Goal: Task Accomplishment & Management: Manage account settings

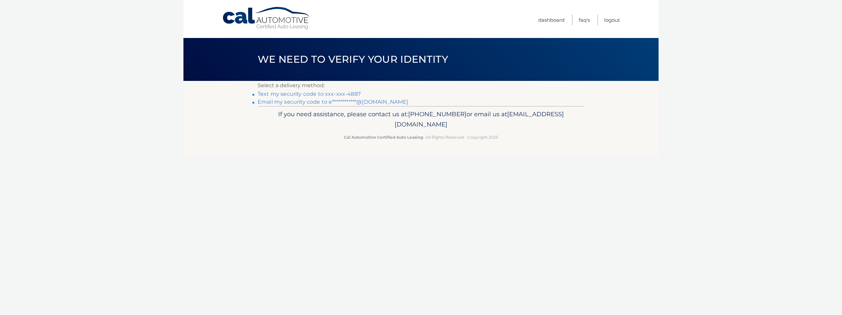
click at [341, 93] on link "Text my security code to xxx-xxx-4887" at bounding box center [309, 94] width 103 height 6
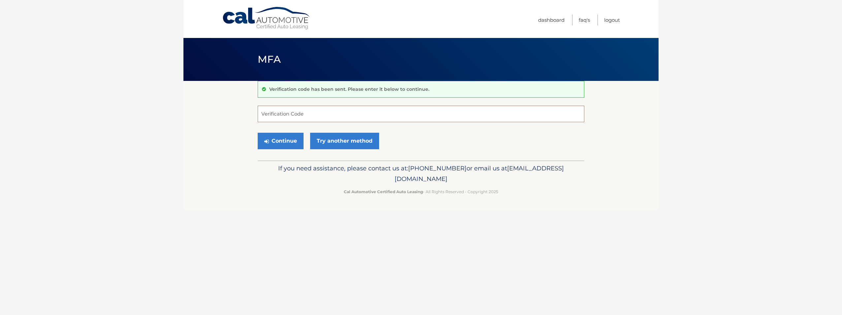
click at [361, 116] on input "Verification Code" at bounding box center [421, 114] width 327 height 17
type input "375965"
click at [288, 144] on button "Continue" at bounding box center [281, 141] width 46 height 17
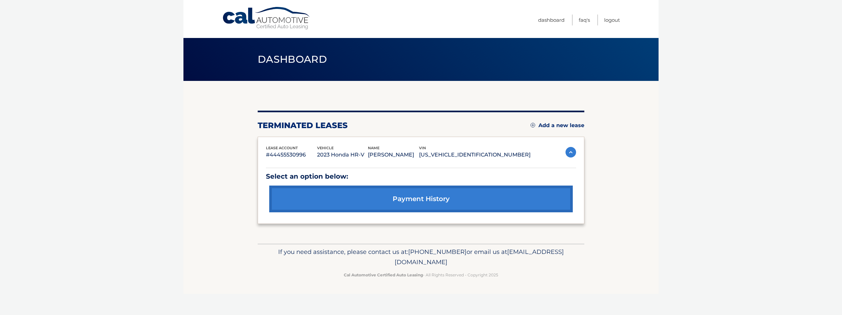
click at [532, 124] on img at bounding box center [533, 125] width 5 height 5
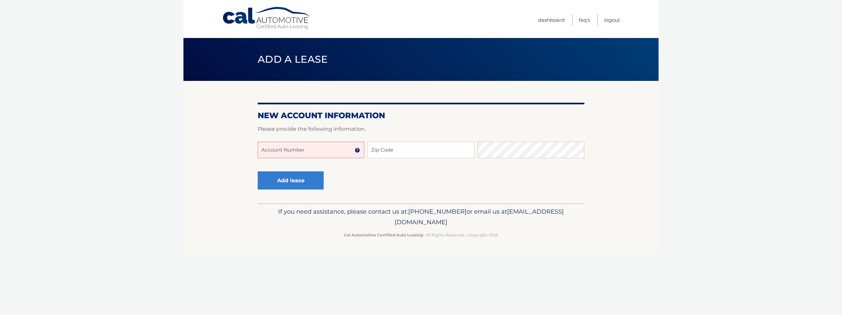
click at [331, 151] on input "Account Number" at bounding box center [311, 150] width 107 height 17
type input "44456015228"
click at [382, 150] on input "Zip Code" at bounding box center [421, 150] width 107 height 17
type input "11803"
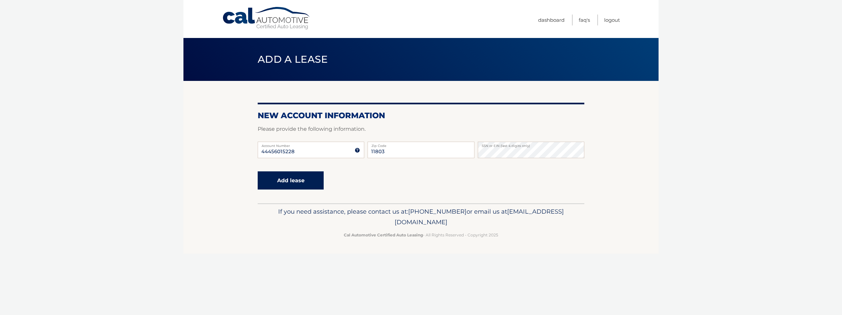
click at [307, 185] on button "Add lease" at bounding box center [291, 180] width 66 height 18
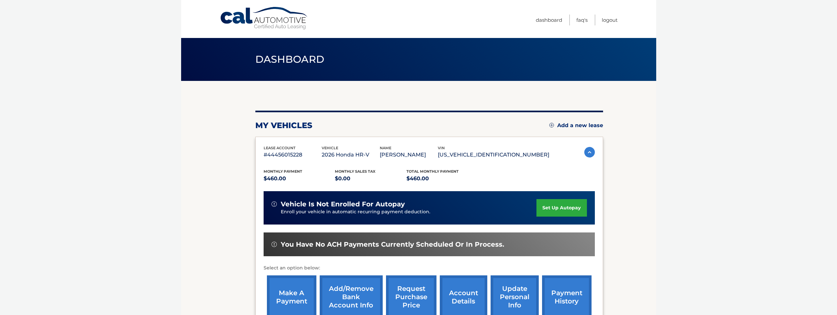
scroll to position [33, 0]
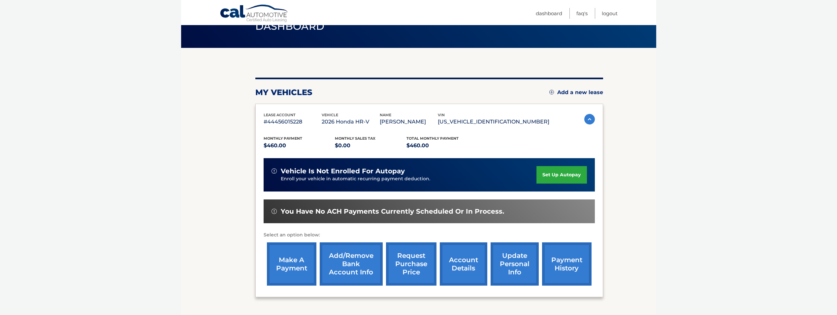
click at [564, 177] on link "set up autopay" at bounding box center [562, 174] width 50 height 17
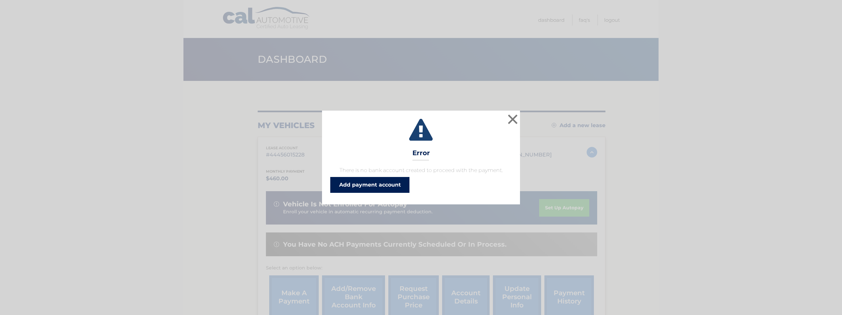
click at [386, 187] on link "Add payment account" at bounding box center [369, 185] width 79 height 16
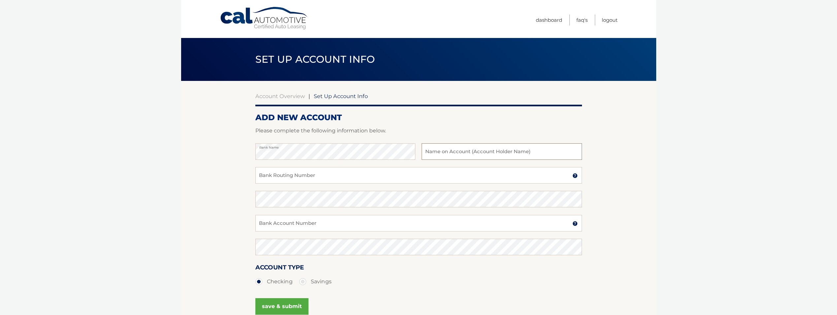
click at [438, 152] on input "text" at bounding box center [502, 151] width 160 height 17
type input "[PERSON_NAME]"
click at [340, 180] on input "Bank Routing Number" at bounding box center [418, 175] width 327 height 17
type input "021000089"
click at [317, 225] on input "Bank Account Number" at bounding box center [418, 223] width 327 height 17
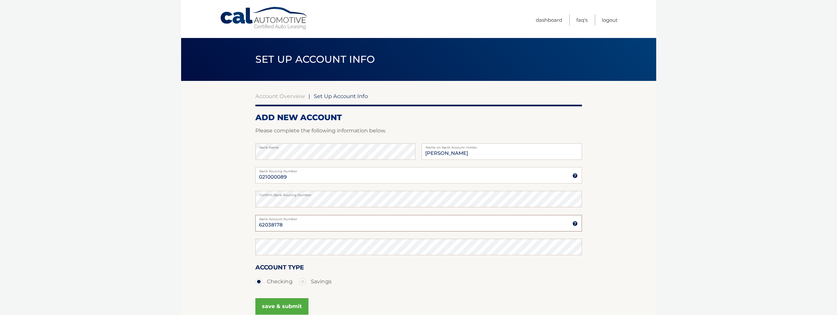
type input "62038178"
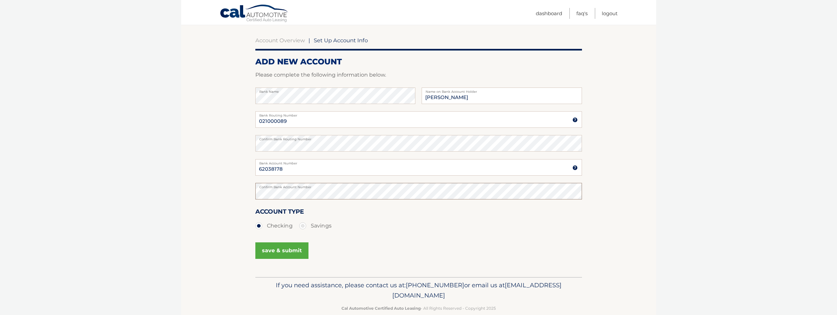
scroll to position [66, 0]
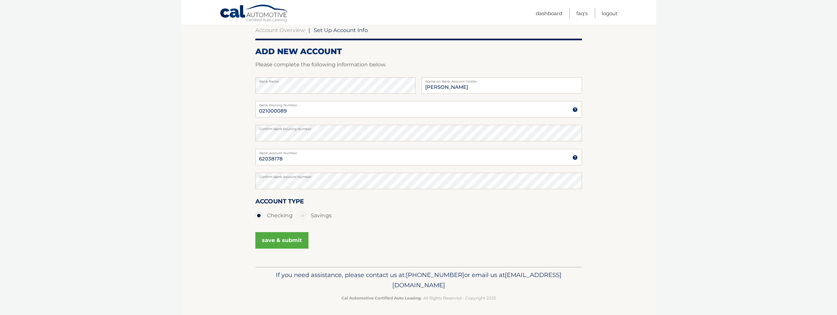
click at [283, 239] on button "save & submit" at bounding box center [281, 240] width 53 height 17
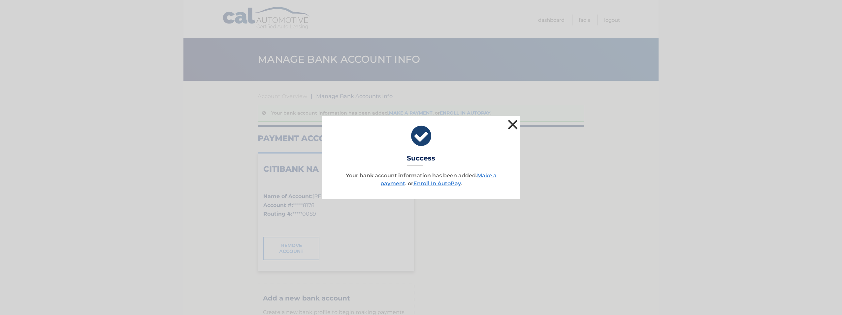
click at [514, 125] on button "×" at bounding box center [512, 124] width 13 height 13
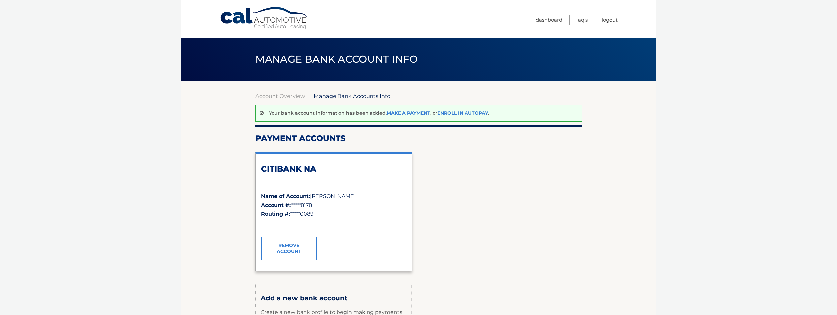
click at [450, 112] on link "Enroll In AutoPay" at bounding box center [463, 113] width 50 height 6
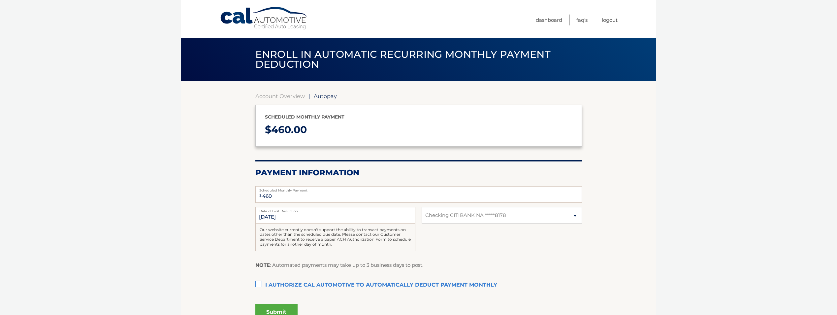
select select "OTU2ZGQ4ZjktMzhjZS00NTAxLWI4YTUtMjVjYTExMTYzOWQ1"
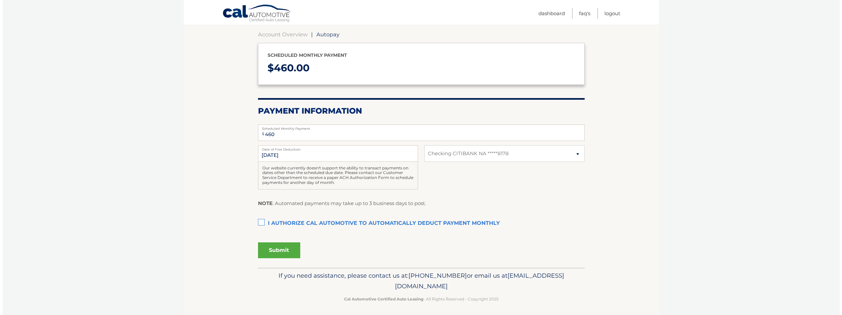
scroll to position [64, 0]
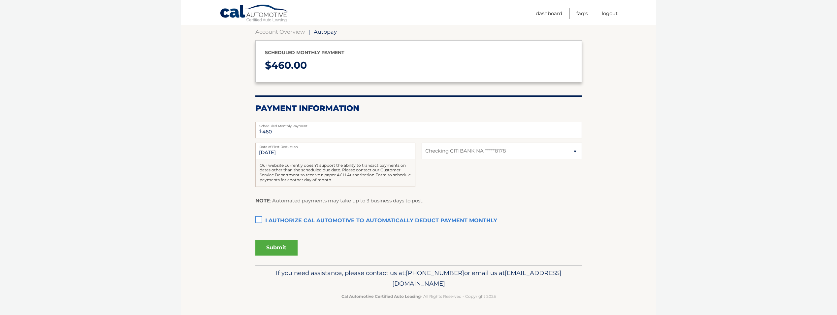
click at [258, 220] on label "I authorize cal automotive to automatically deduct payment monthly This checkbo…" at bounding box center [418, 220] width 327 height 13
click at [0, 0] on input "I authorize cal automotive to automatically deduct payment monthly This checkbo…" at bounding box center [0, 0] width 0 height 0
click at [283, 247] on button "Submit" at bounding box center [276, 248] width 42 height 16
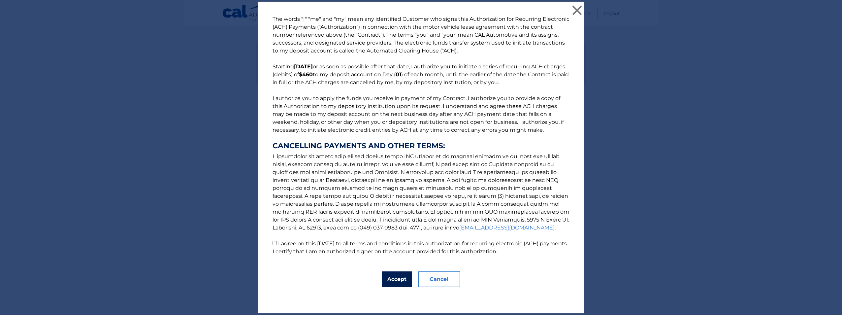
click at [393, 280] on button "Accept" at bounding box center [397, 279] width 30 height 16
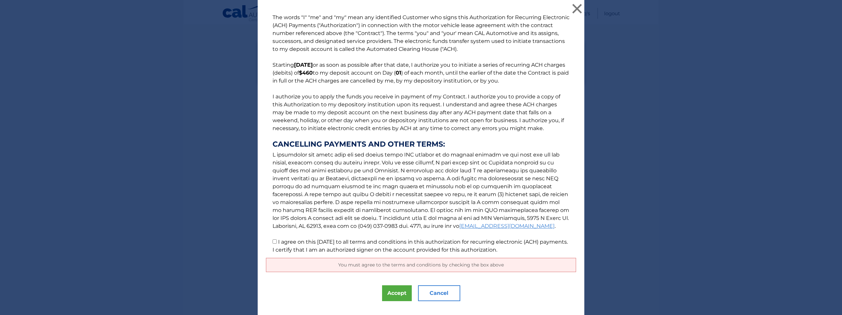
click at [275, 241] on p "The words "I" "me" and "my" mean any identified Customer who signs this Authori…" at bounding box center [421, 134] width 310 height 240
click at [389, 291] on button "Accept" at bounding box center [397, 293] width 30 height 16
click at [274, 241] on input "I agree on this 10/05/2025 to all terms and conditions in this authorization fo…" at bounding box center [275, 241] width 4 height 4
checkbox input "true"
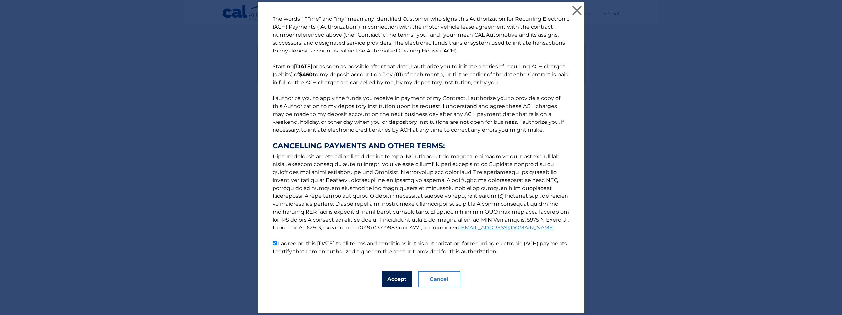
click at [387, 281] on button "Accept" at bounding box center [397, 279] width 30 height 16
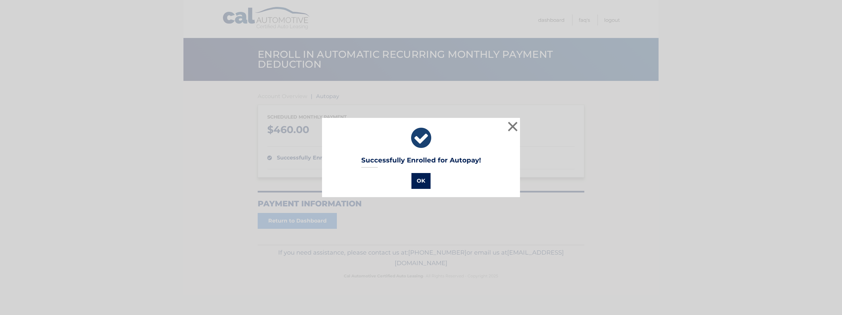
click at [418, 177] on button "OK" at bounding box center [421, 181] width 19 height 16
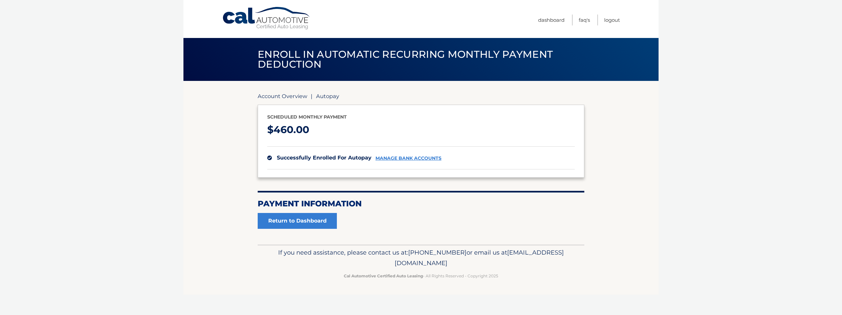
click at [293, 97] on link "Account Overview" at bounding box center [283, 96] width 50 height 7
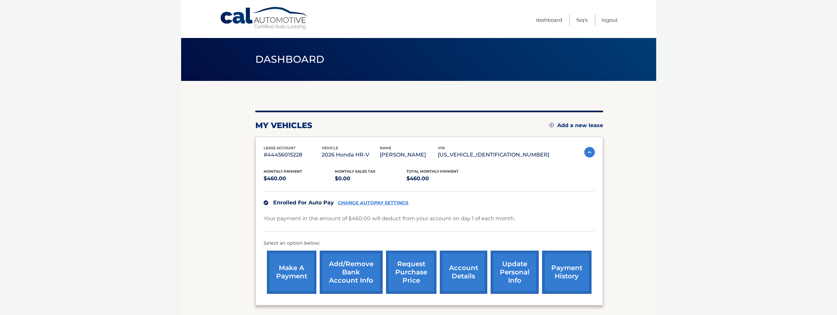
click at [288, 274] on link "make a payment" at bounding box center [292, 271] width 50 height 43
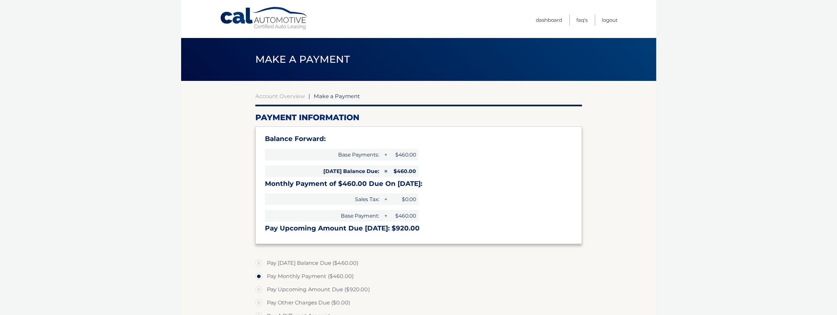
select select "OTU2ZGQ4ZjktMzhjZS00NTAxLWI4YTUtMjVjYTExMTYzOWQ1"
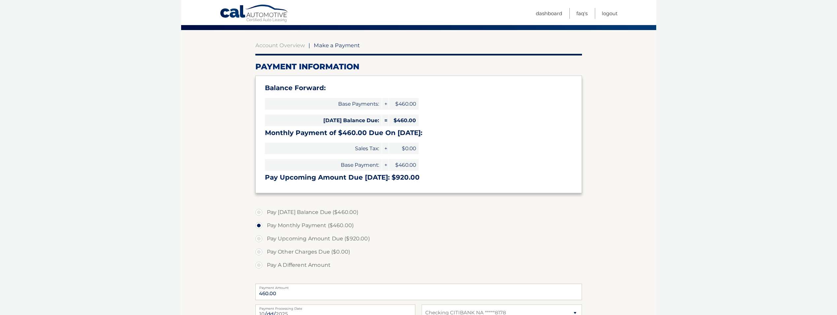
scroll to position [66, 0]
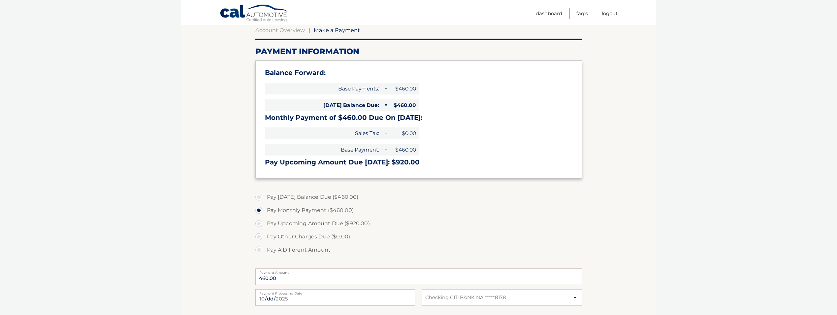
click at [261, 197] on label "Pay Today's Balance Due ($460.00)" at bounding box center [418, 196] width 327 height 13
click at [261, 197] on input "Pay Today's Balance Due ($460.00)" at bounding box center [261, 195] width 7 height 11
radio input "true"
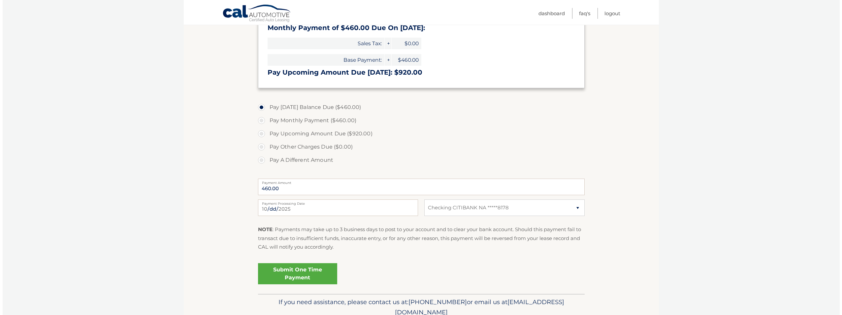
scroll to position [165, 0]
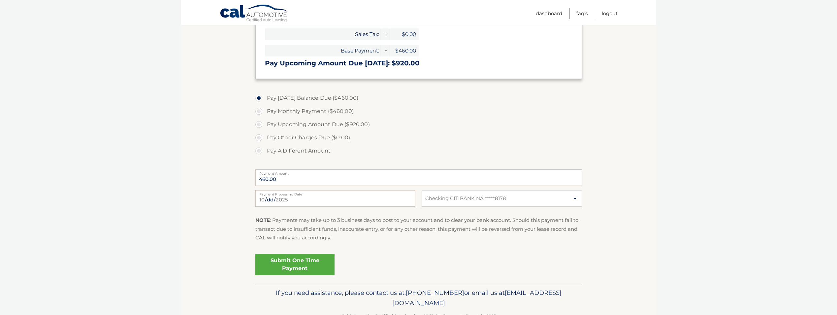
click at [292, 266] on link "Submit One Time Payment" at bounding box center [294, 264] width 79 height 21
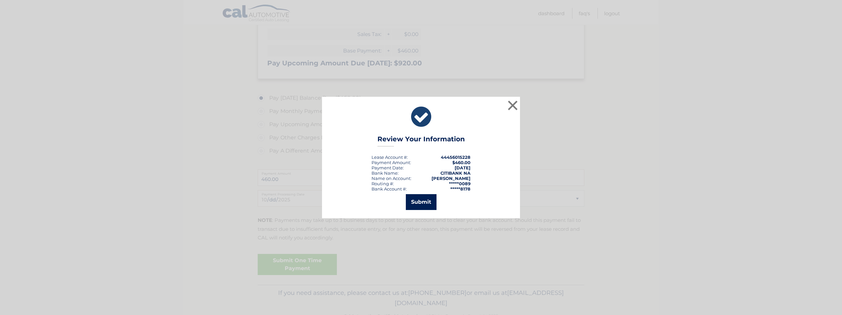
click at [427, 200] on button "Submit" at bounding box center [421, 202] width 31 height 16
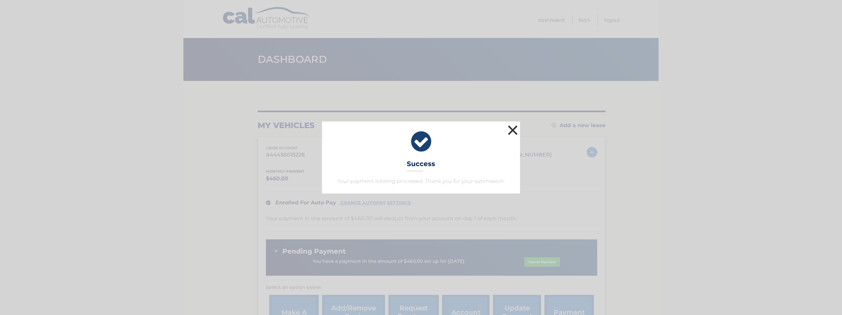
click at [513, 133] on button "×" at bounding box center [512, 129] width 13 height 13
